Goal: Task Accomplishment & Management: Manage account settings

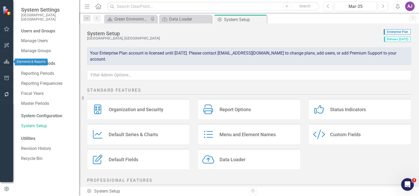
click at [6, 62] on icon "button" at bounding box center [7, 62] width 6 height 4
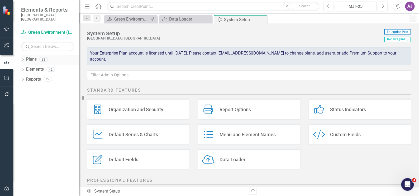
click at [22, 59] on icon "Dropdown" at bounding box center [23, 60] width 4 height 3
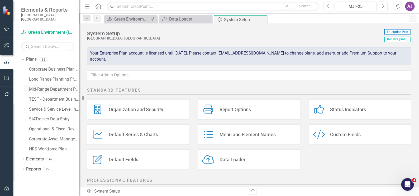
click at [27, 88] on icon "Dropdown" at bounding box center [26, 89] width 4 height 3
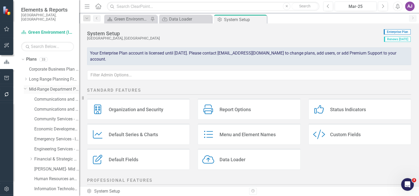
scroll to position [24, 0]
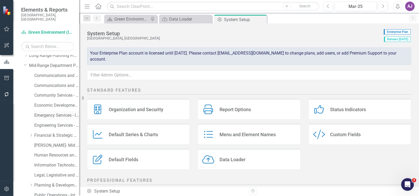
click at [52, 113] on link "Emergency Services - Integrated Business Plan" at bounding box center [56, 116] width 45 height 6
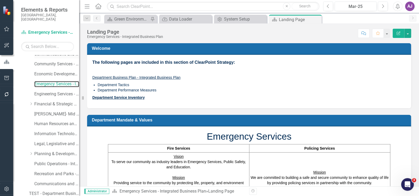
scroll to position [72, 0]
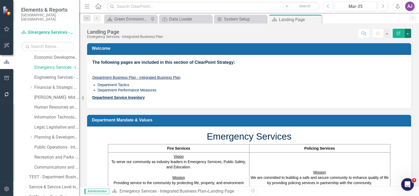
click at [408, 34] on button "button" at bounding box center [407, 33] width 7 height 9
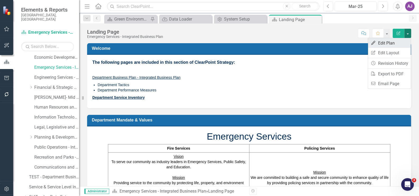
click at [393, 42] on link "Edit Edit Plan" at bounding box center [389, 43] width 43 height 10
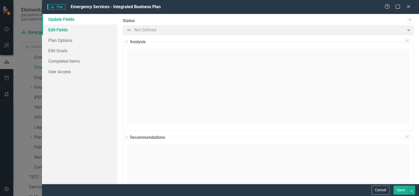
click at [68, 30] on link "Edit Fields" at bounding box center [79, 30] width 75 height 11
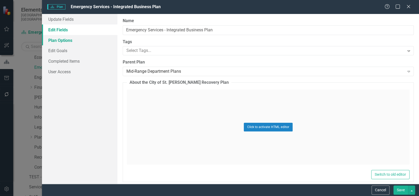
click at [67, 39] on link "Plan Options" at bounding box center [79, 40] width 75 height 11
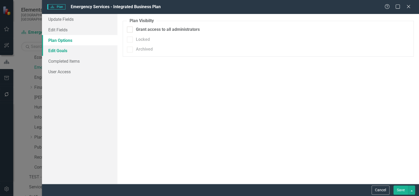
click at [63, 49] on link "Edit Goals" at bounding box center [79, 50] width 75 height 11
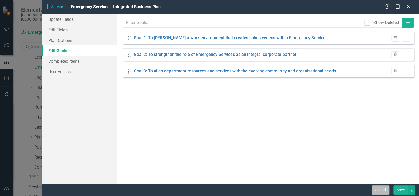
click at [381, 189] on button "Cancel" at bounding box center [380, 190] width 18 height 9
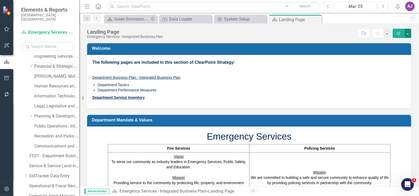
scroll to position [124, 0]
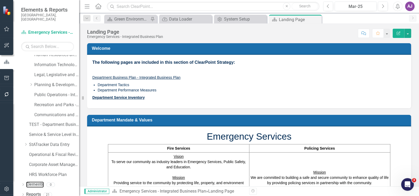
drag, startPoint x: 33, startPoint y: 179, endPoint x: 40, endPoint y: 176, distance: 7.1
click at [34, 182] on link "Elements" at bounding box center [35, 185] width 18 height 6
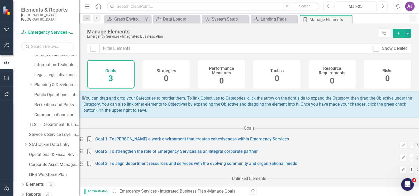
click at [111, 72] on h4 "Goals" at bounding box center [110, 71] width 11 height 5
click at [160, 74] on div "Strategies 0" at bounding box center [165, 74] width 47 height 28
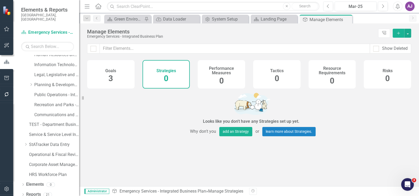
click at [281, 80] on div "Tactics 0" at bounding box center [276, 74] width 47 height 28
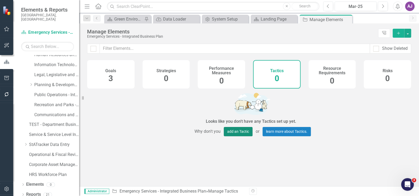
click at [235, 135] on button "add an Tactic" at bounding box center [238, 131] width 29 height 9
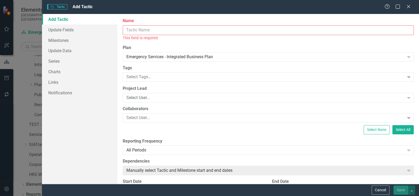
click at [199, 28] on input "Name" at bounding box center [268, 30] width 291 height 10
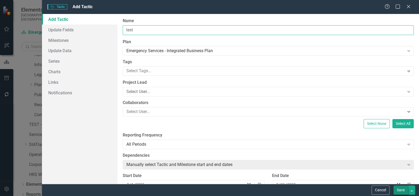
type input "test"
click at [399, 189] on button "Save" at bounding box center [400, 190] width 15 height 9
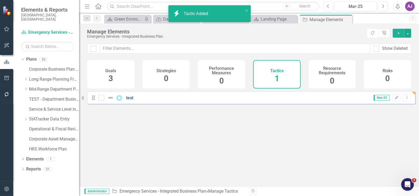
click at [130, 100] on link "test" at bounding box center [129, 97] width 7 height 5
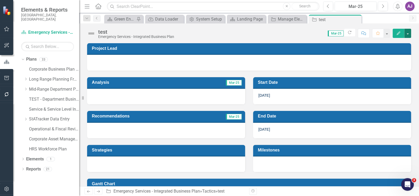
click at [408, 34] on button "button" at bounding box center [407, 33] width 7 height 9
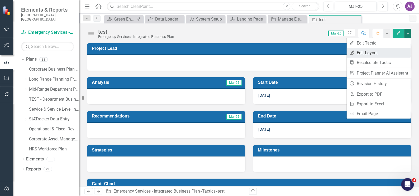
click at [373, 52] on link "Edit Report Edit Layout" at bounding box center [378, 53] width 64 height 10
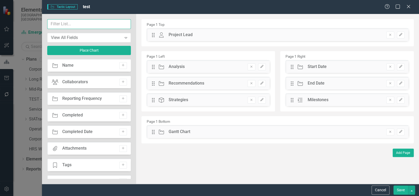
click at [84, 25] on input "text" at bounding box center [89, 24] width 84 height 10
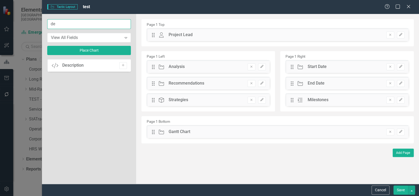
type input "d"
drag, startPoint x: 69, startPoint y: 24, endPoint x: 41, endPoint y: 23, distance: 28.8
click at [41, 23] on div "Tactic Tactic Layout test Help Maximize Close branch View All Fields Expand Pla…" at bounding box center [209, 98] width 419 height 196
type input "coll"
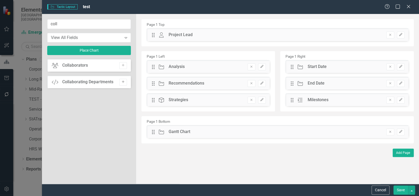
click at [123, 82] on icon "button" at bounding box center [123, 82] width 3 height 3
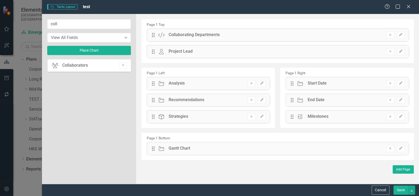
click at [402, 192] on button "Save" at bounding box center [400, 190] width 15 height 9
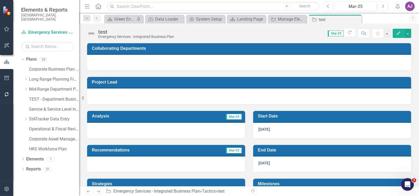
click at [355, 63] on div at bounding box center [249, 62] width 324 height 15
click at [263, 63] on div at bounding box center [249, 62] width 324 height 15
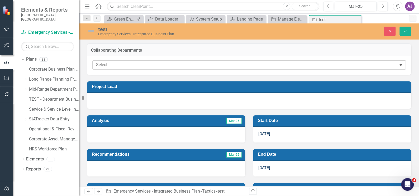
click at [399, 63] on icon "Expand" at bounding box center [400, 65] width 5 height 4
click at [398, 65] on icon "Expand" at bounding box center [400, 65] width 5 height 4
click at [187, 55] on div "Collaborating Departments" at bounding box center [249, 50] width 324 height 13
click at [391, 33] on button "Close" at bounding box center [390, 31] width 12 height 9
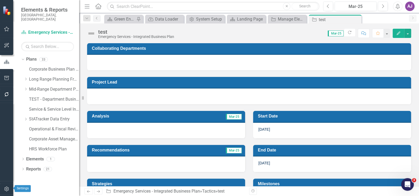
click at [4, 189] on icon "button" at bounding box center [7, 189] width 6 height 4
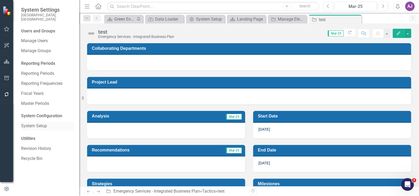
click at [34, 123] on link "System Setup" at bounding box center [47, 126] width 53 height 6
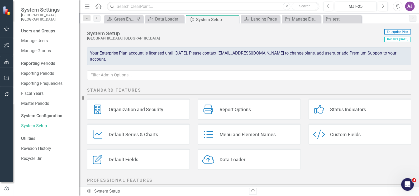
click at [331, 139] on div "Custom Style Custom Fields" at bounding box center [359, 134] width 103 height 21
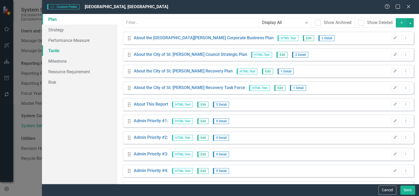
click at [56, 50] on link "Tactic" at bounding box center [79, 50] width 75 height 11
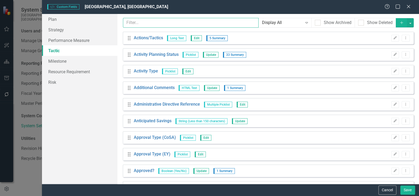
click at [141, 22] on input "text" at bounding box center [191, 23] width 136 height 10
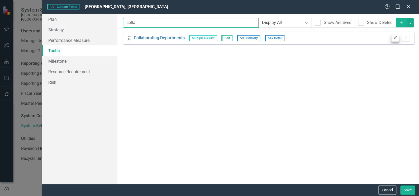
type input "colla"
click at [393, 39] on button "Edit" at bounding box center [395, 38] width 8 height 7
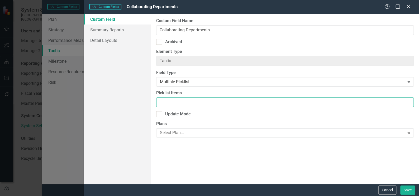
scroll to position [0, 511]
drag, startPoint x: 159, startPoint y: 102, endPoint x: 436, endPoint y: 101, distance: 276.4
click at [419, 101] on html "System Settings City of [GEOGRAPHIC_DATA][PERSON_NAME][GEOGRAPHIC_DATA] Users a…" at bounding box center [209, 98] width 419 height 196
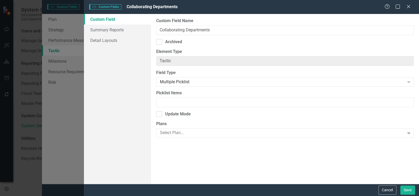
scroll to position [0, 0]
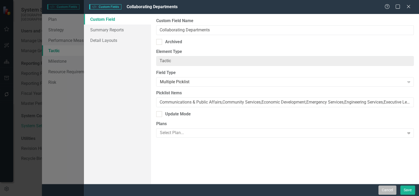
click at [392, 191] on button "Cancel" at bounding box center [387, 190] width 18 height 9
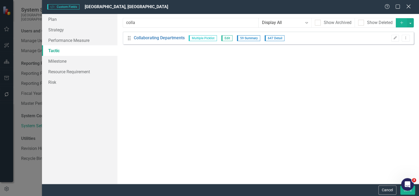
click at [409, 6] on icon "Close" at bounding box center [408, 6] width 7 height 5
click at [408, 5] on icon "Close" at bounding box center [408, 6] width 5 height 4
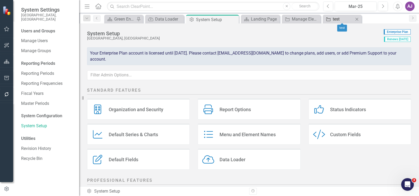
click at [337, 17] on div "test" at bounding box center [343, 19] width 21 height 7
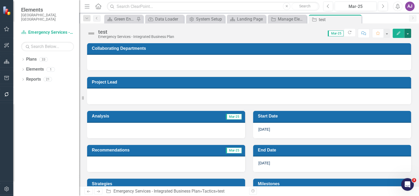
click at [408, 34] on button "button" at bounding box center [407, 33] width 7 height 9
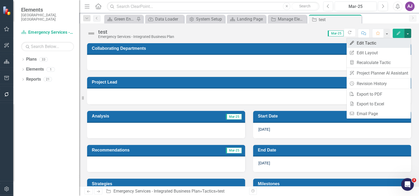
click at [383, 44] on link "Edit Edit Tactic" at bounding box center [378, 43] width 64 height 10
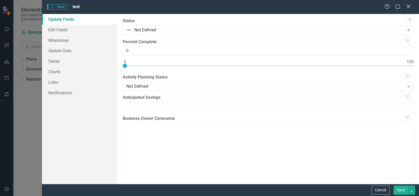
click at [408, 7] on icon at bounding box center [408, 6] width 4 height 4
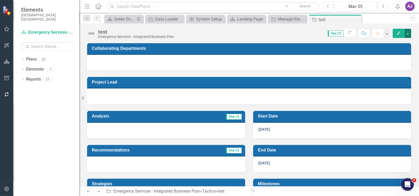
click at [409, 33] on button "button" at bounding box center [407, 33] width 7 height 9
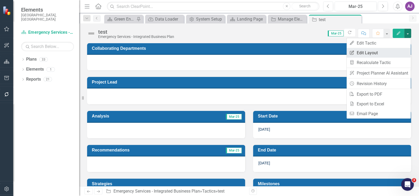
click at [384, 52] on link "Edit Report Edit Layout" at bounding box center [378, 53] width 64 height 10
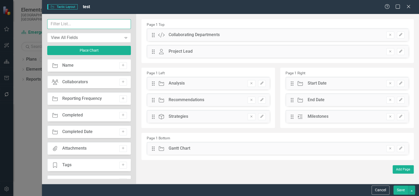
click at [89, 23] on input "text" at bounding box center [89, 24] width 84 height 10
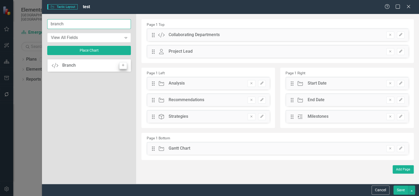
type input "branch"
click at [122, 65] on icon "Add" at bounding box center [123, 65] width 4 height 3
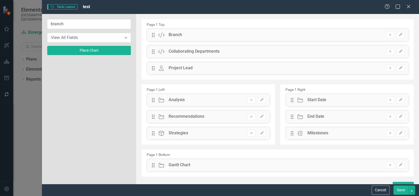
click at [403, 190] on button "Save" at bounding box center [400, 190] width 15 height 9
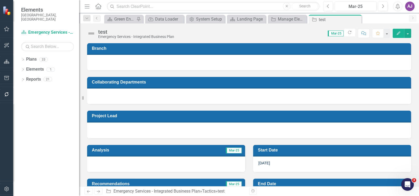
click at [366, 61] on div at bounding box center [249, 62] width 324 height 15
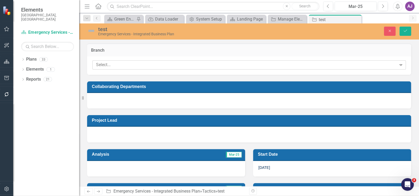
click at [399, 65] on icon at bounding box center [400, 65] width 3 height 2
click at [67, 124] on div "Dropdown Plans 33 Corporate Business Plan ([DATE]-[DATE]) Dropdown Long Range P…" at bounding box center [46, 125] width 66 height 141
click at [9, 189] on icon "button" at bounding box center [7, 189] width 6 height 4
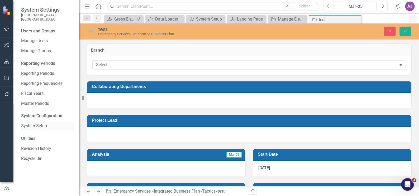
click at [38, 123] on link "System Setup" at bounding box center [47, 126] width 53 height 6
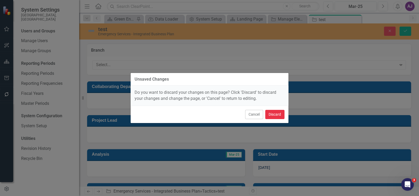
click at [270, 111] on button "Discard" at bounding box center [274, 114] width 19 height 9
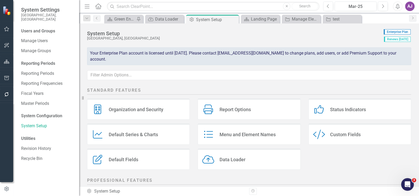
click at [333, 136] on div "Custom Fields" at bounding box center [345, 135] width 31 height 6
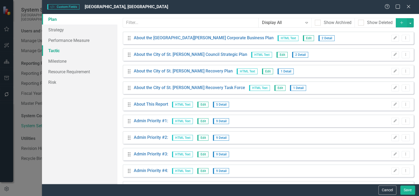
click at [59, 50] on link "Tactic" at bounding box center [79, 50] width 75 height 11
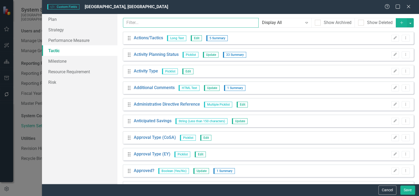
click at [148, 23] on input "text" at bounding box center [191, 23] width 136 height 10
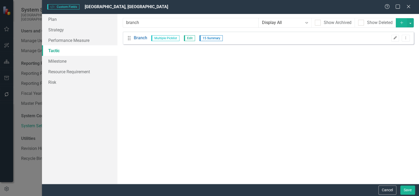
click at [394, 38] on icon "button" at bounding box center [395, 37] width 3 height 3
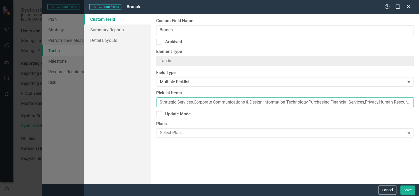
click at [217, 102] on input "Strategic Services,Corporate Communications & Design,Information Technology,Pur…" at bounding box center [284, 103] width 257 height 10
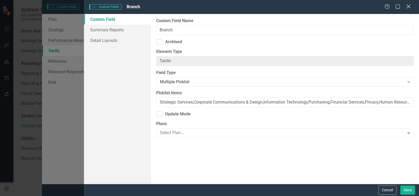
click at [408, 7] on icon "Close" at bounding box center [408, 6] width 7 height 5
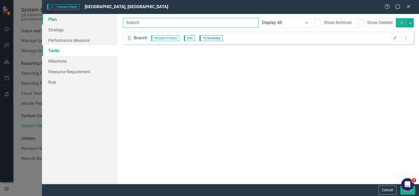
drag, startPoint x: 146, startPoint y: 23, endPoint x: 113, endPoint y: 23, distance: 33.8
click at [113, 23] on div "Plan Strategy Performance Measure Tactic Milestone Resource Requirement Risk Cu…" at bounding box center [230, 99] width 377 height 170
drag, startPoint x: 138, startPoint y: 23, endPoint x: 117, endPoint y: 23, distance: 21.1
click at [117, 23] on div "Custom fields are one of the most powerful features of ClearPoint. With custom …" at bounding box center [267, 99] width 301 height 170
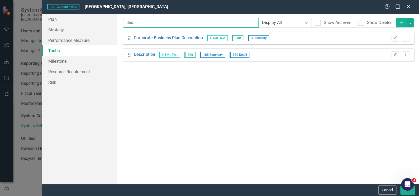
type input "des"
drag, startPoint x: 409, startPoint y: 5, endPoint x: 56, endPoint y: 172, distance: 389.5
click at [409, 5] on icon "Close" at bounding box center [408, 6] width 5 height 4
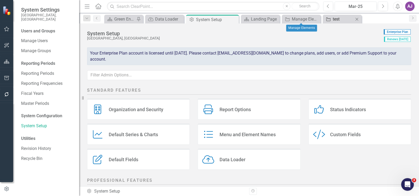
click at [334, 20] on div "test" at bounding box center [343, 19] width 21 height 7
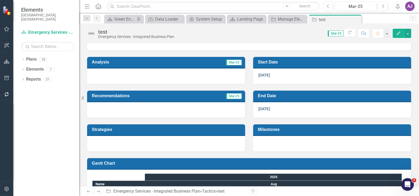
scroll to position [64, 0]
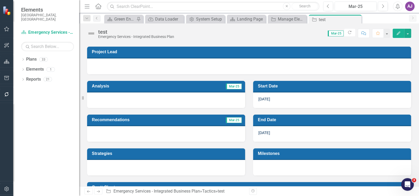
click at [293, 135] on div "[DATE]" at bounding box center [332, 133] width 158 height 15
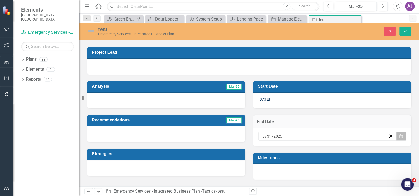
click at [399, 136] on icon "Calendar" at bounding box center [400, 137] width 3 height 4
click at [245, 109] on div "Recommendations Mar-25" at bounding box center [166, 125] width 166 height 34
click at [399, 136] on icon "button" at bounding box center [400, 136] width 3 height 4
click at [391, 32] on icon "Close" at bounding box center [389, 31] width 5 height 4
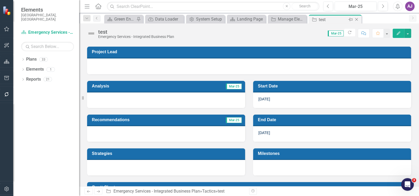
click at [357, 18] on icon "Close" at bounding box center [356, 19] width 5 height 4
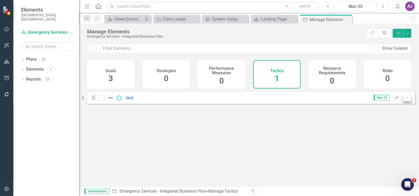
click at [405, 99] on icon "Dropdown Menu" at bounding box center [407, 97] width 4 height 3
click at [389, 139] on link "Trash Delete Tactic" at bounding box center [385, 140] width 43 height 10
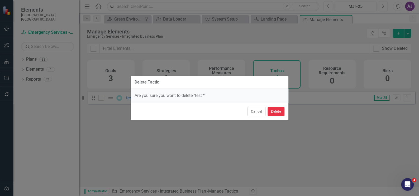
click at [272, 110] on button "Delete" at bounding box center [275, 111] width 17 height 9
